Goal: Use online tool/utility

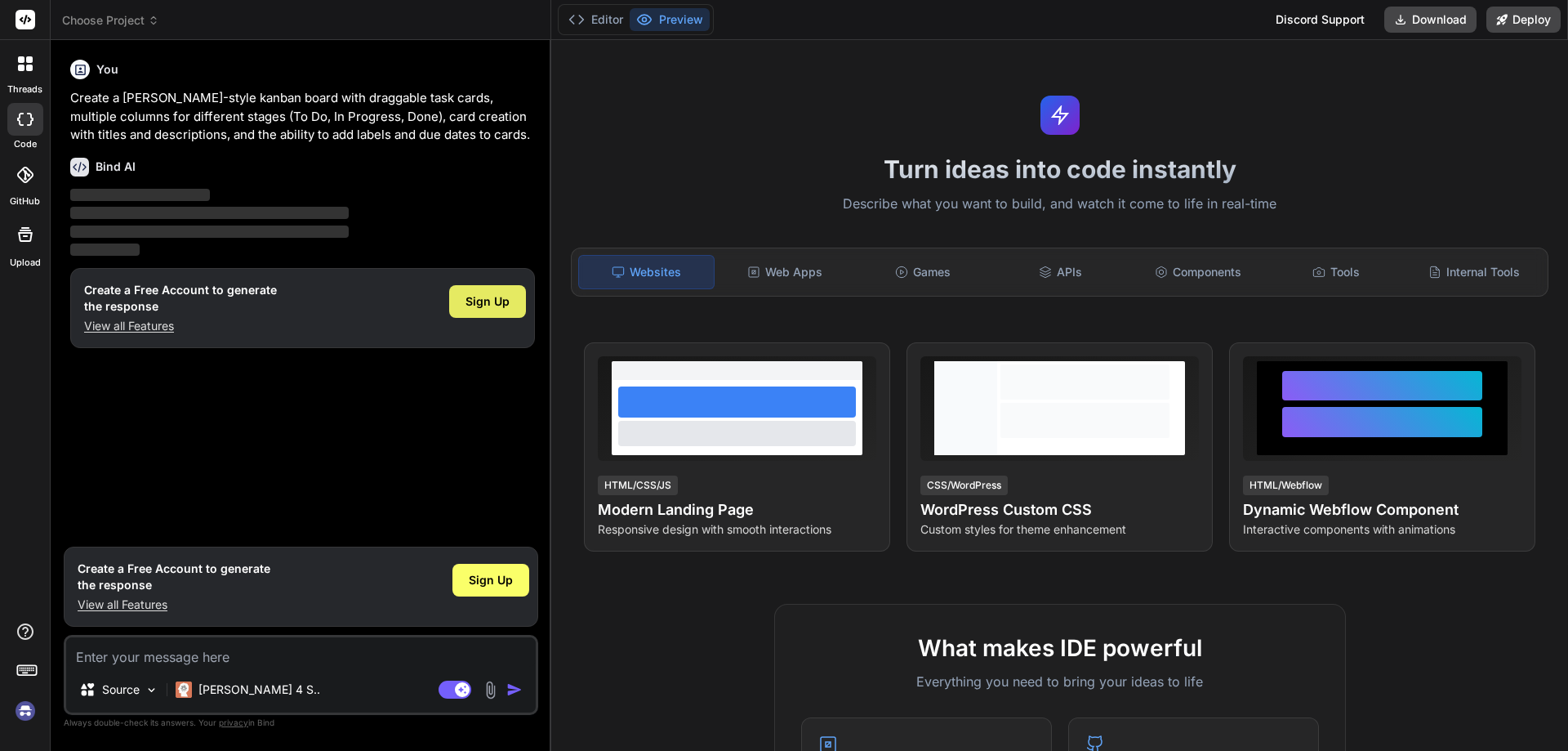
click at [463, 295] on div "Sign Up" at bounding box center [487, 301] width 77 height 32
click at [495, 304] on span "Sign Up" at bounding box center [487, 301] width 44 height 16
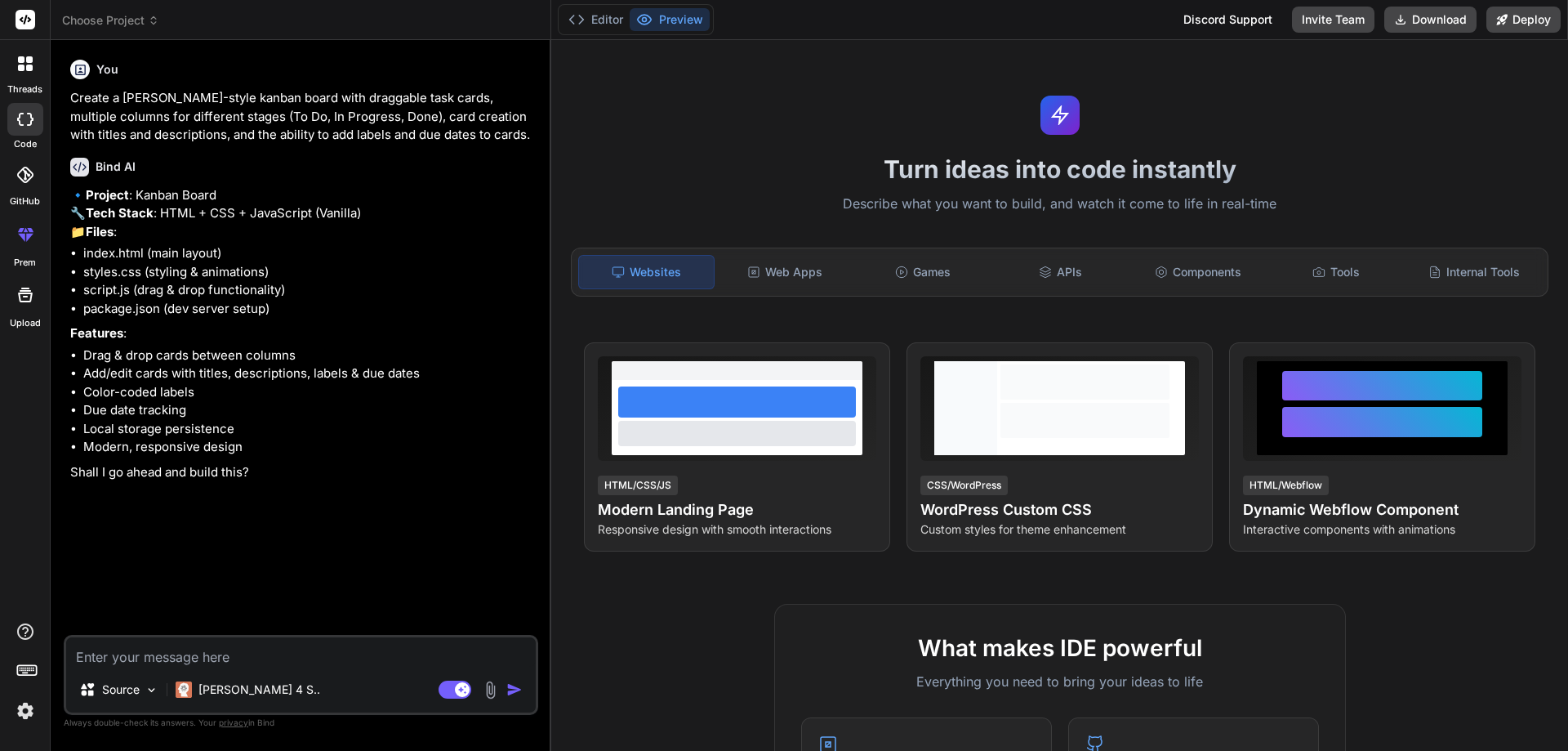
type textarea "x"
click at [300, 647] on textarea at bounding box center [301, 652] width 470 height 30
type textarea "y"
type textarea "x"
type textarea "ye"
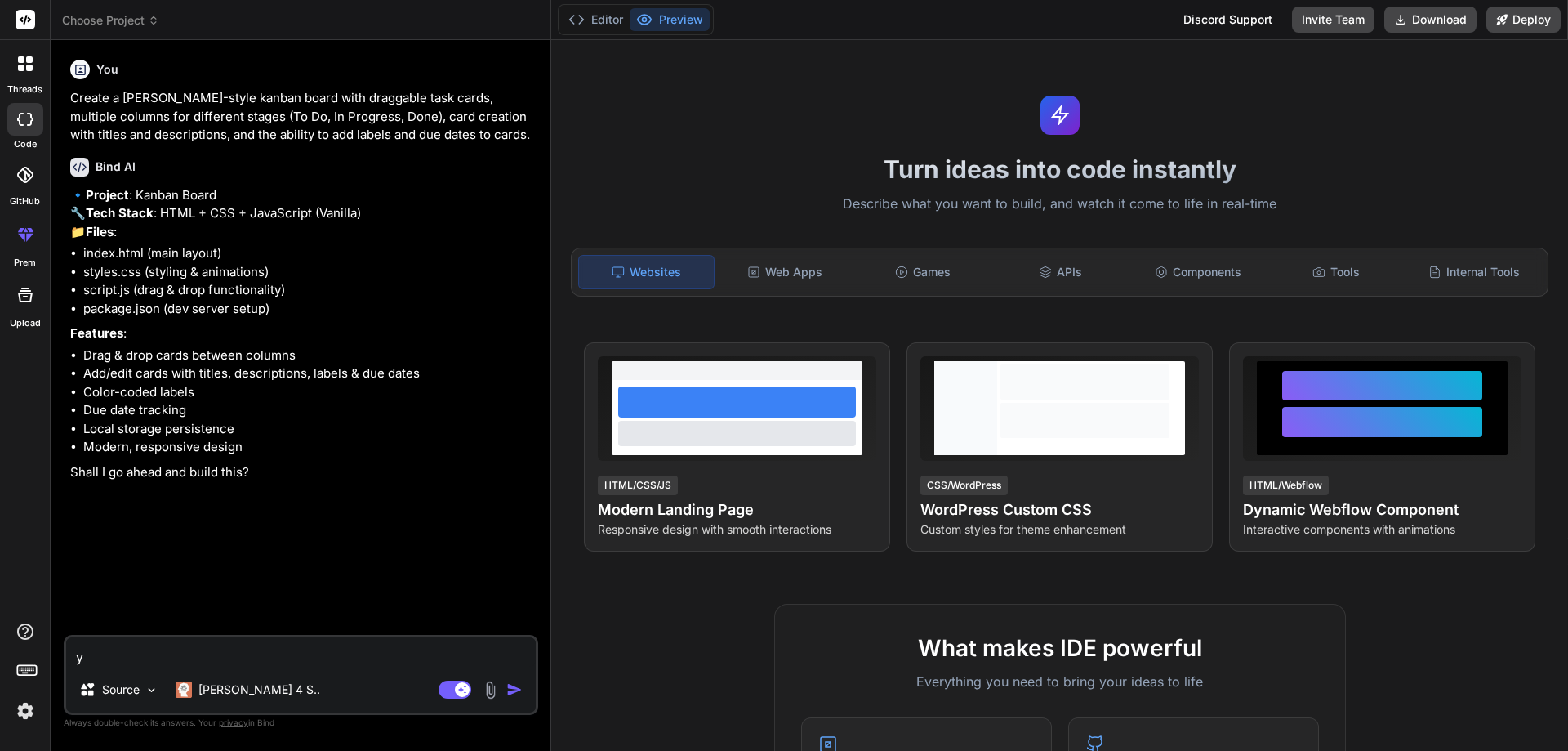
type textarea "x"
type textarea "yes"
type textarea "x"
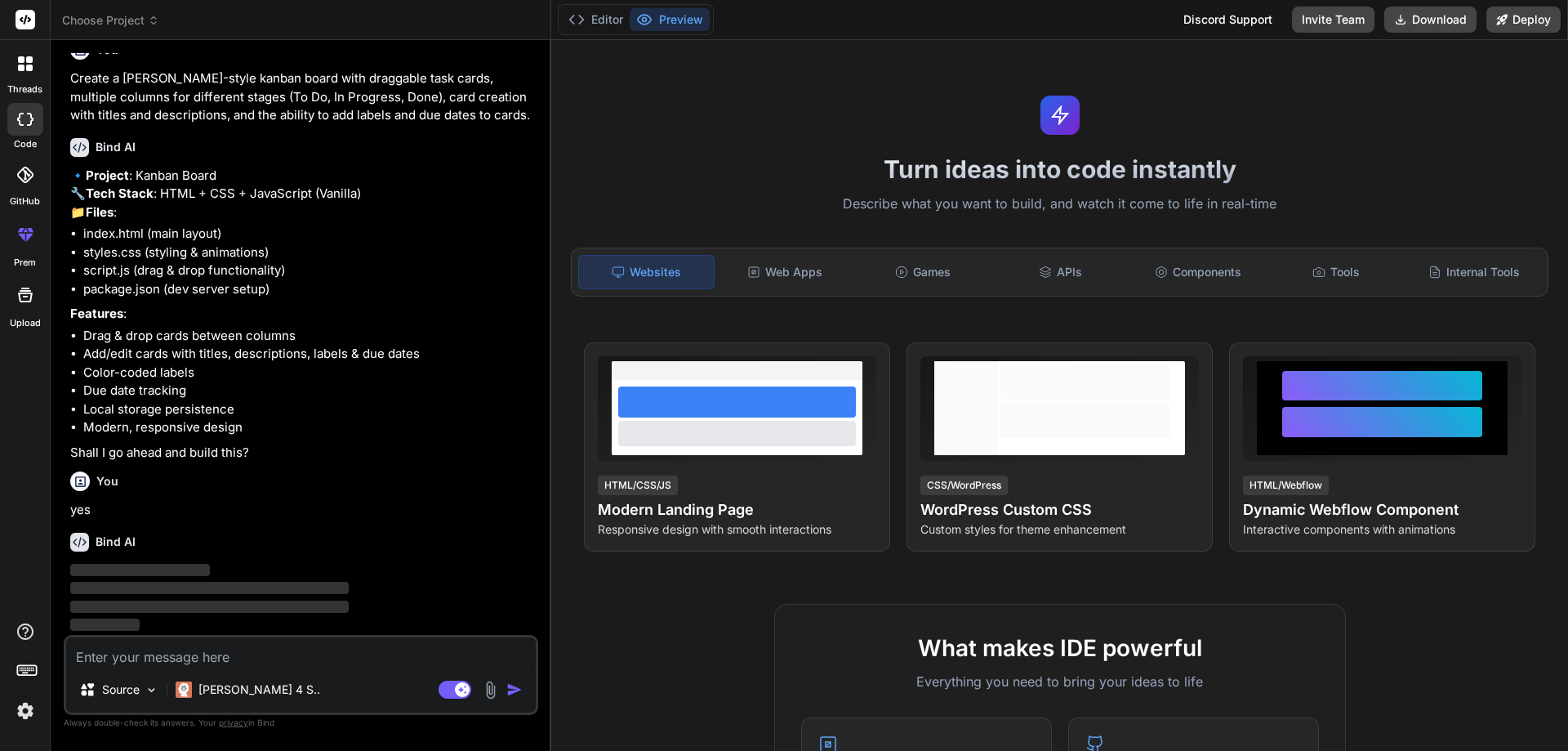
scroll to position [56, 0]
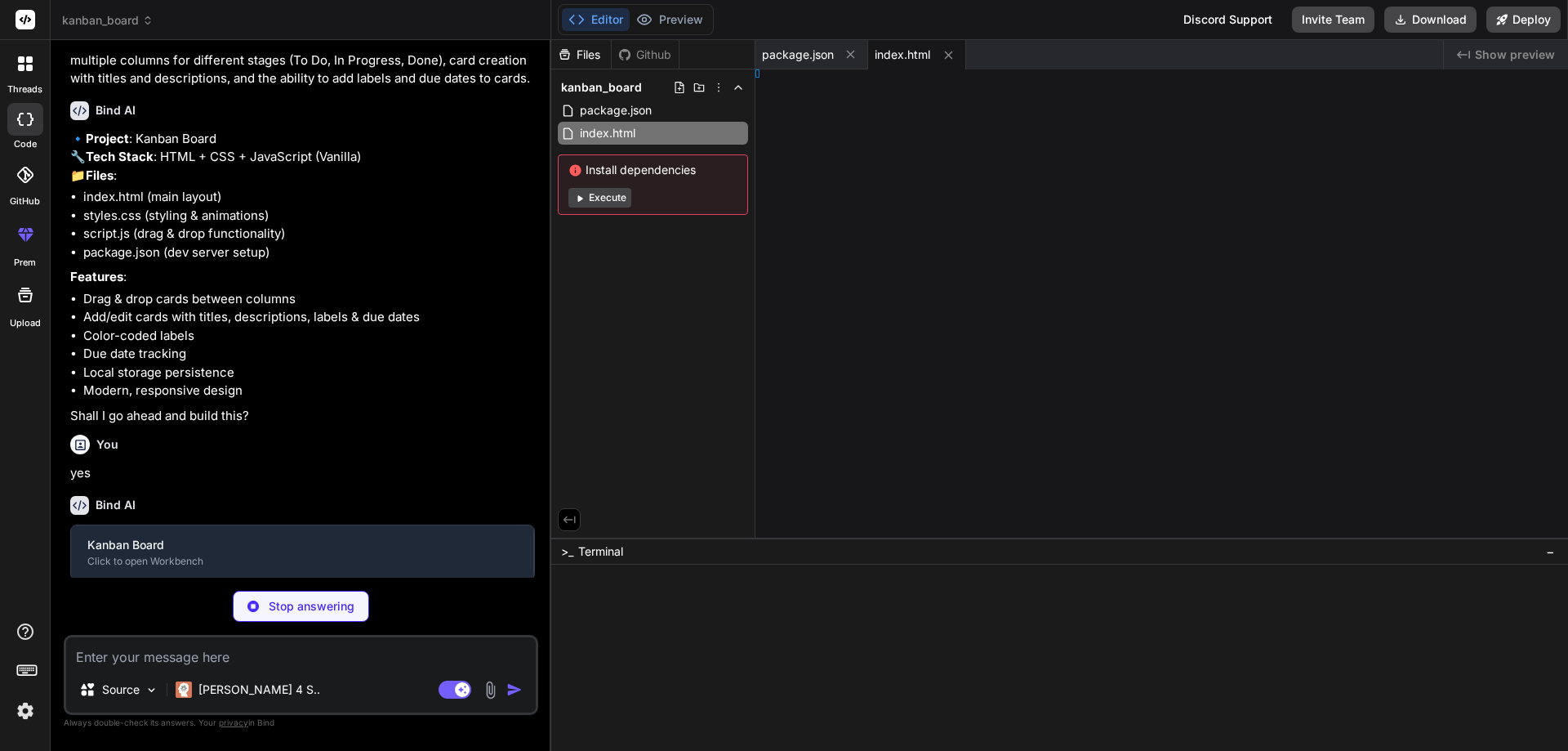
type textarea "x"
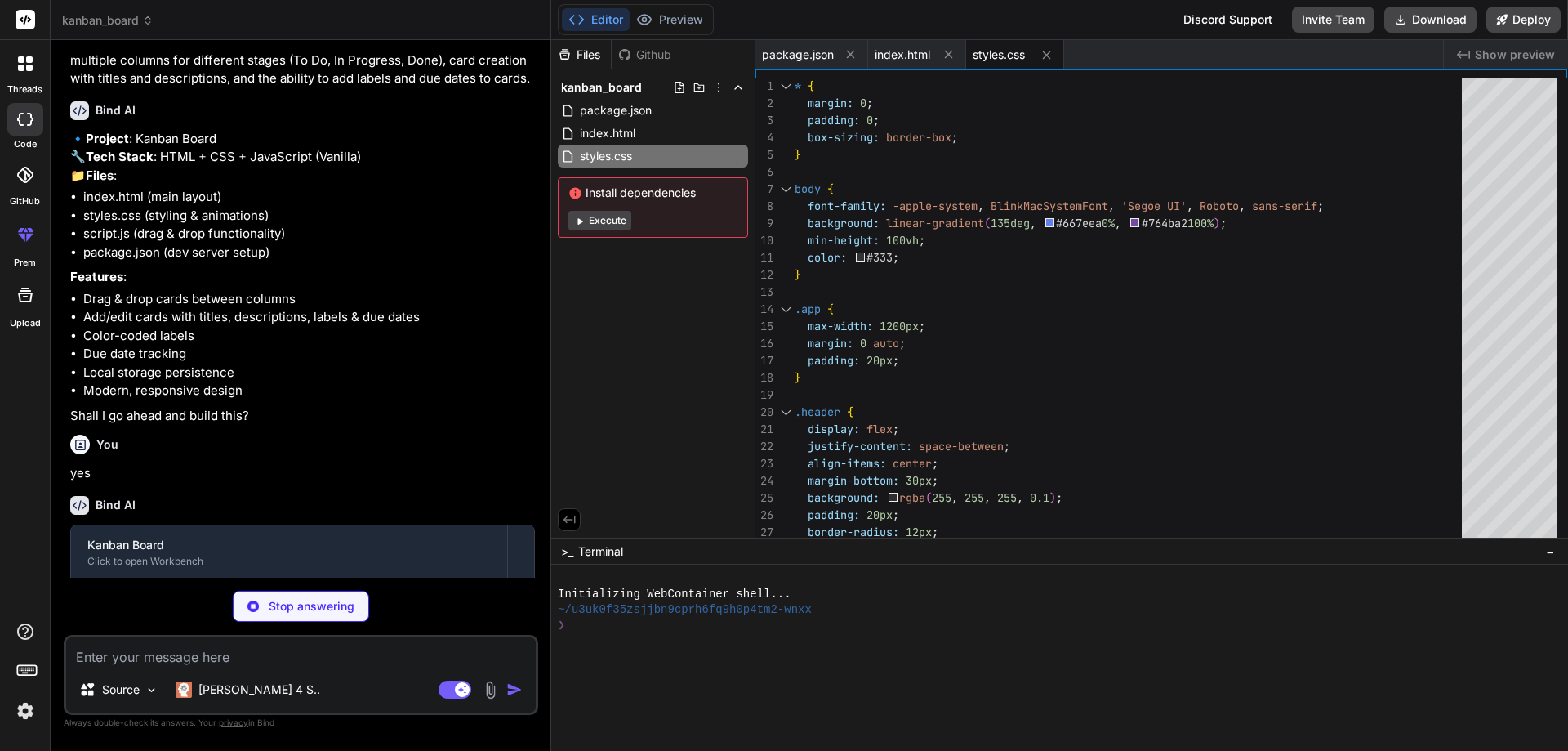
click at [614, 227] on button "Execute" at bounding box center [599, 220] width 63 height 20
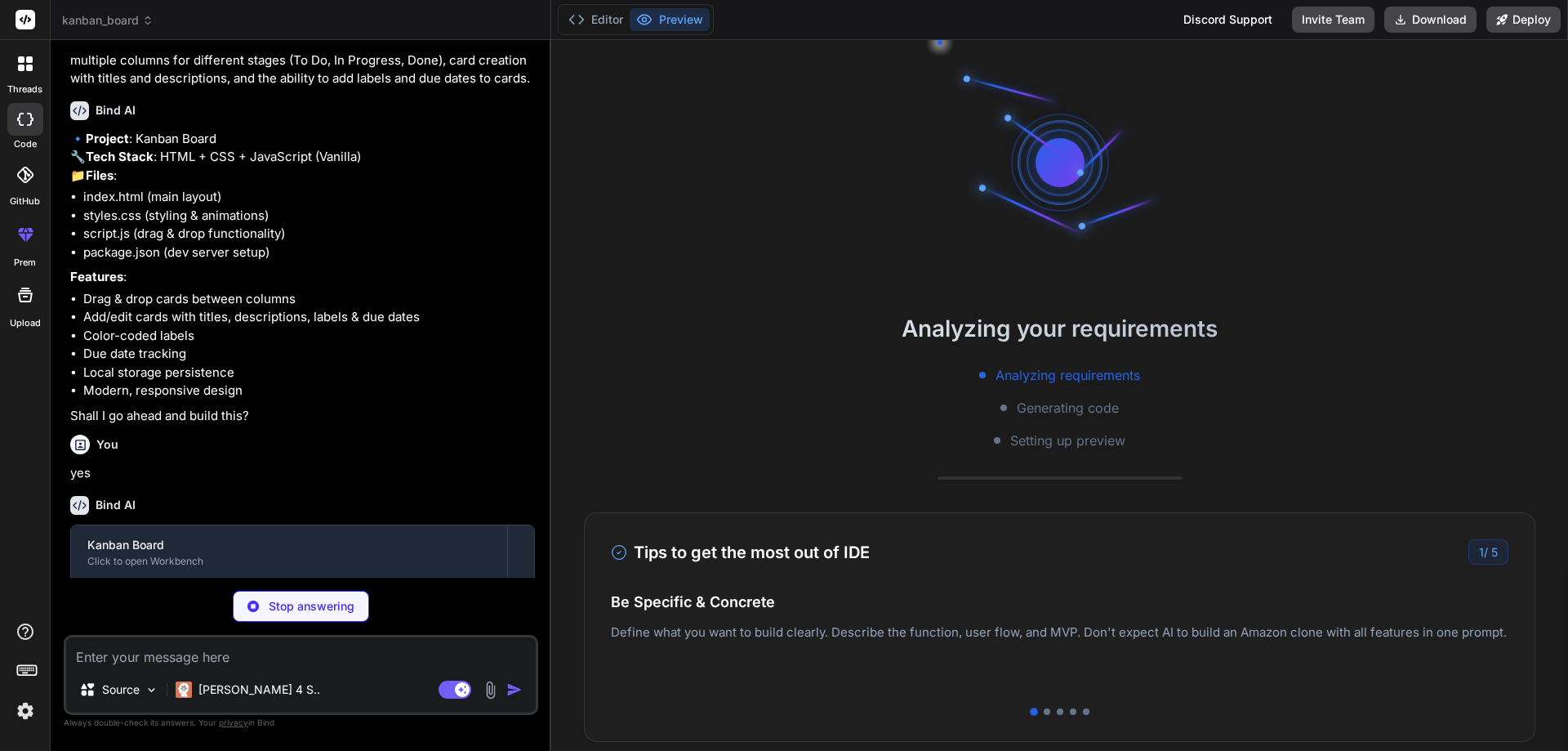
type textarea "x"
type textarea "function deleteCard() { kanban.deleteCard(); } // Initialize the app document.a…"
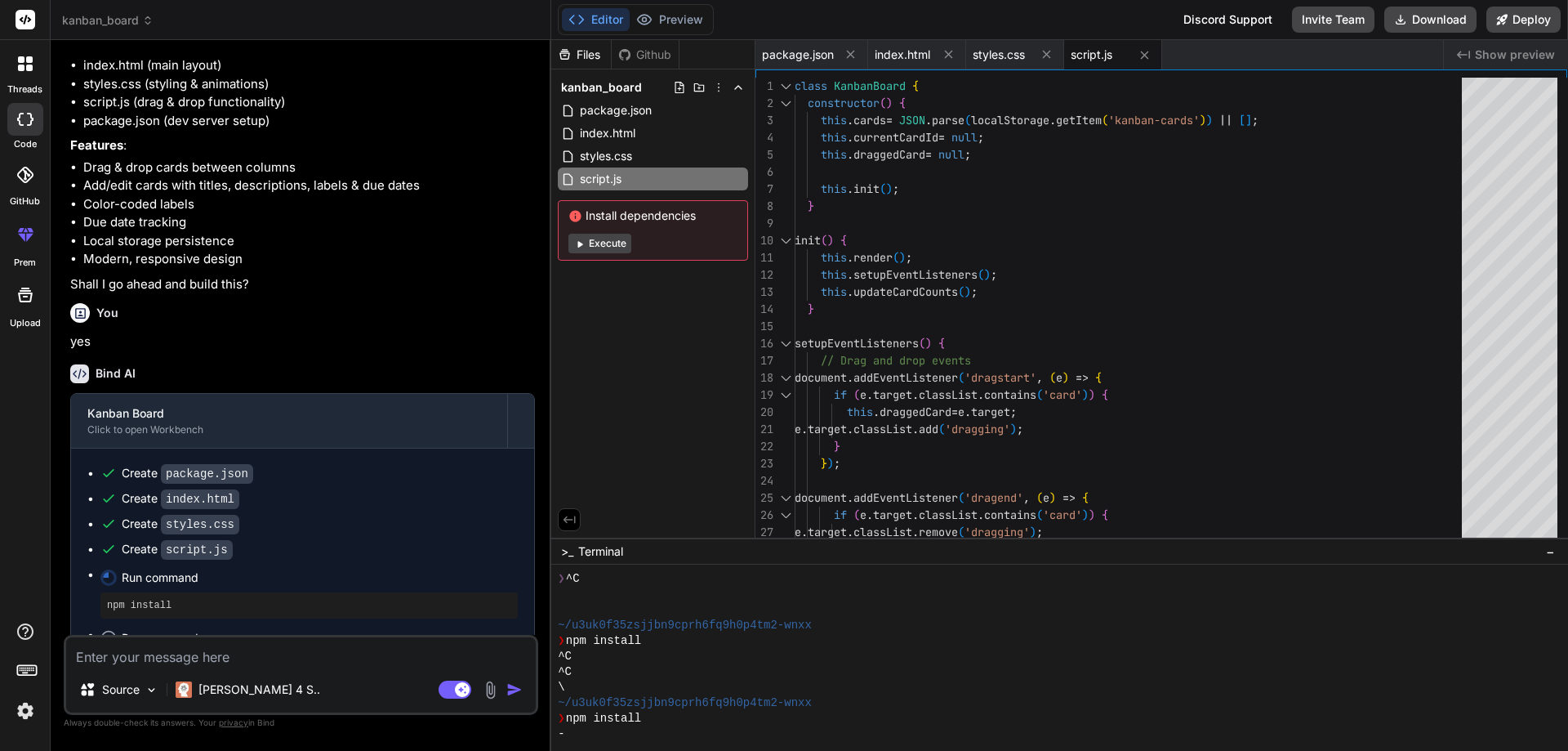
scroll to position [286, 0]
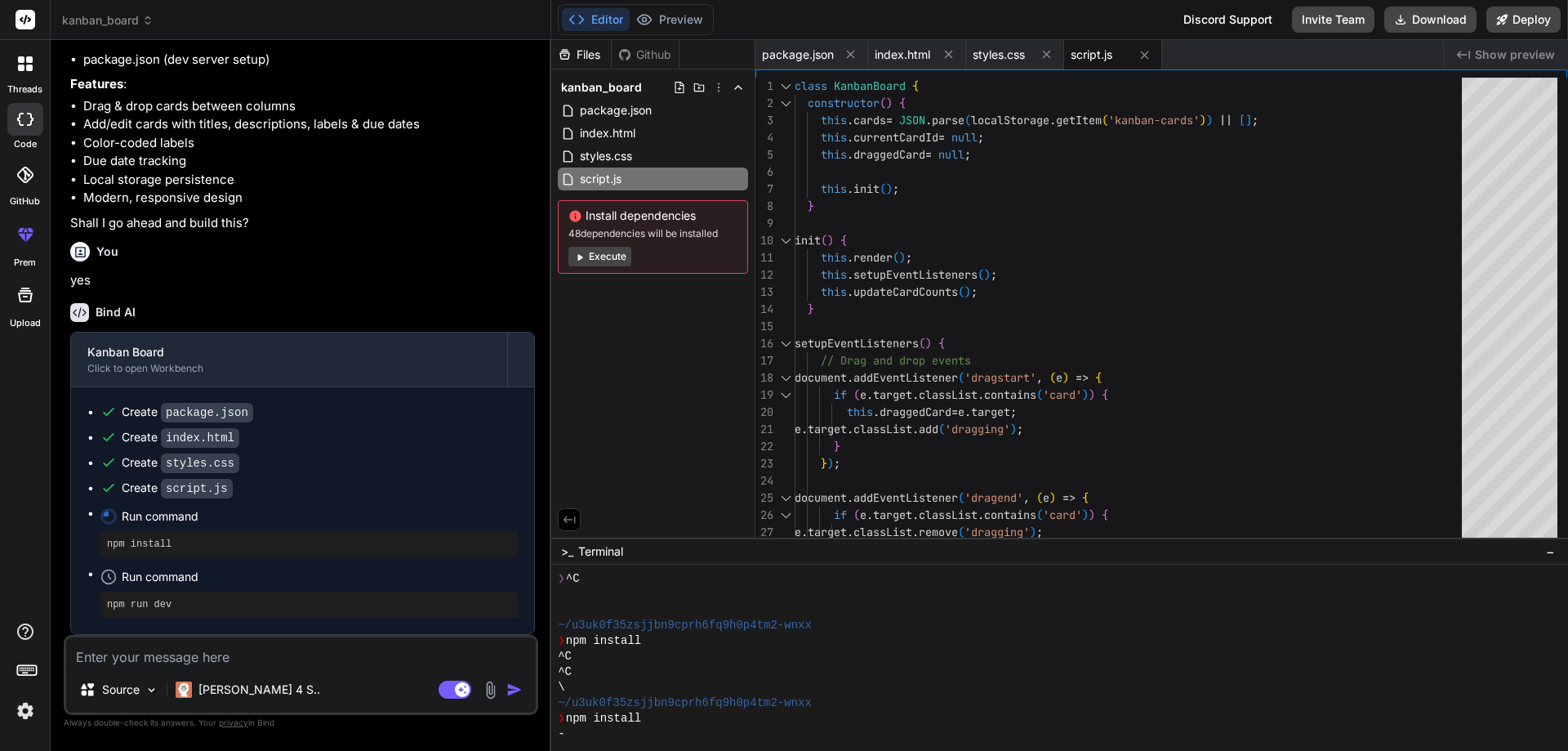
type textarea "x"
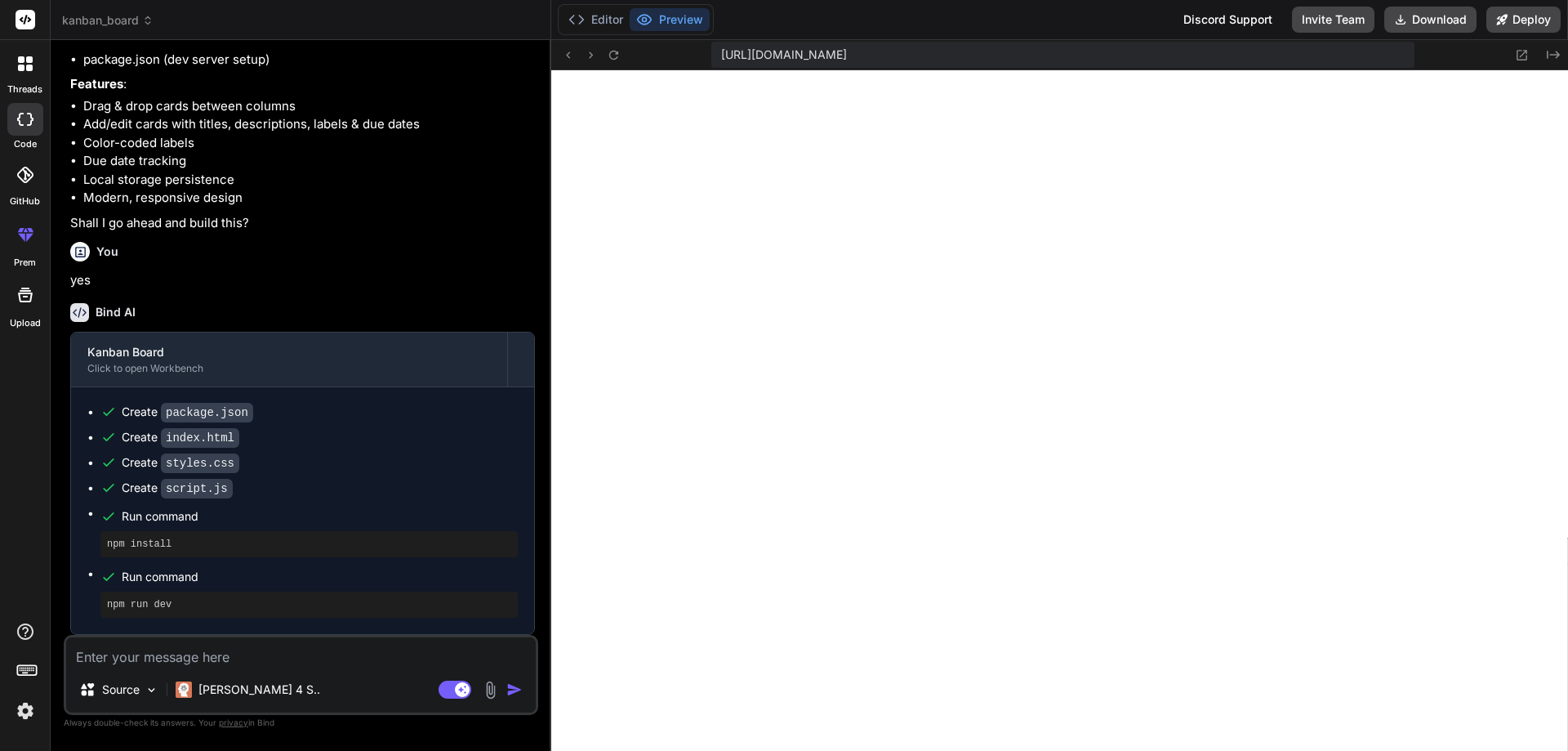
scroll to position [838, 0]
click at [620, 58] on icon at bounding box center [613, 55] width 13 height 13
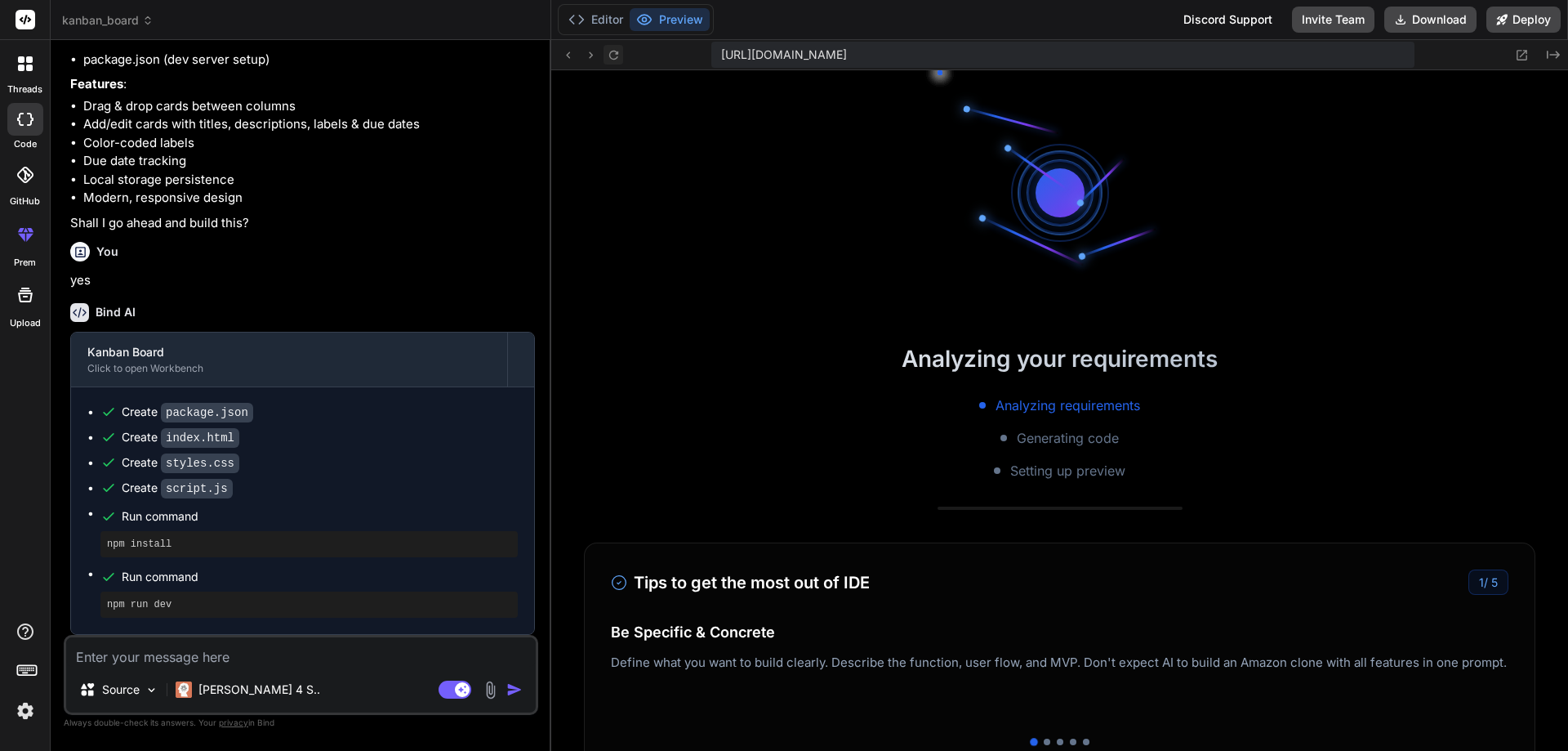
scroll to position [962, 0]
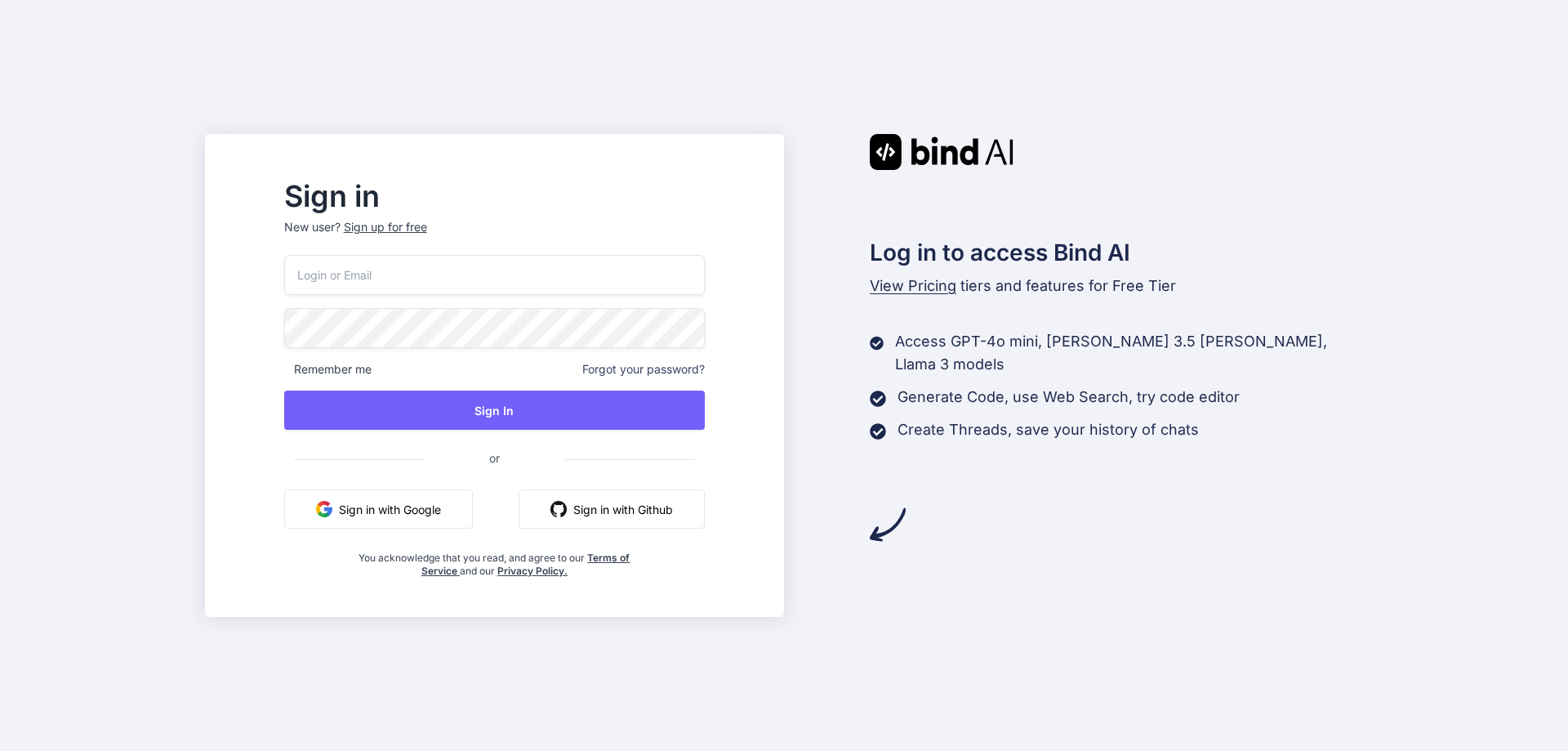
click at [425, 538] on div "Remember me Forgot your password? Sign In or Sign in with Google Sign in with G…" at bounding box center [494, 416] width 420 height 323
click at [427, 515] on button "Sign in with Google" at bounding box center [378, 509] width 189 height 39
click at [441, 522] on button "Sign in with Google" at bounding box center [378, 509] width 189 height 39
